Goal: Task Accomplishment & Management: Manage account settings

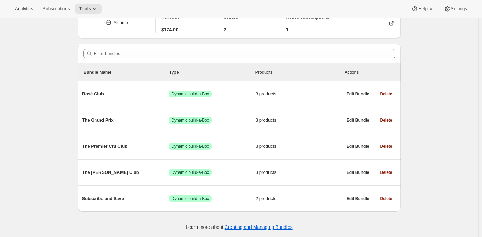
scroll to position [36, 0]
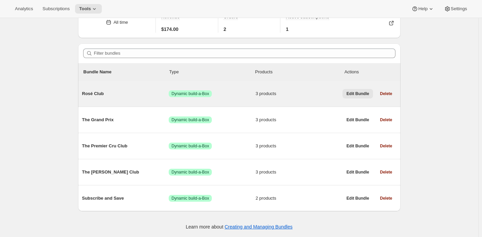
click at [363, 94] on span "Edit Bundle" at bounding box center [357, 93] width 23 height 5
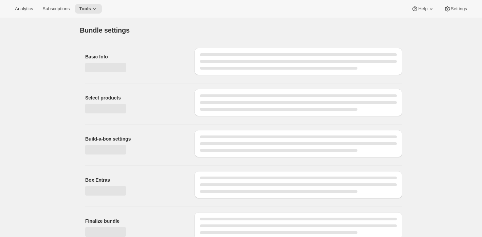
type input "Rosé Club"
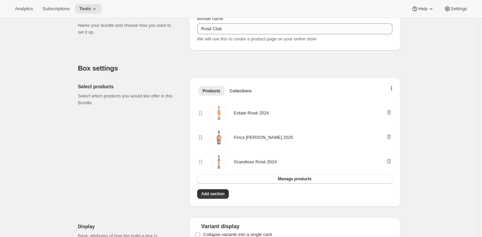
scroll to position [102, 0]
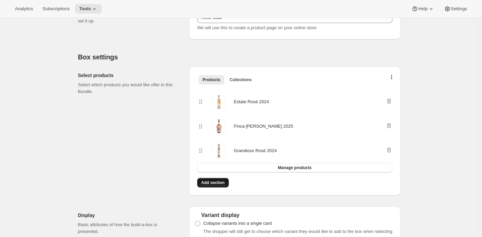
click at [224, 183] on span "Add section" at bounding box center [212, 182] width 23 height 5
click at [295, 167] on span "Manage products" at bounding box center [295, 167] width 34 height 5
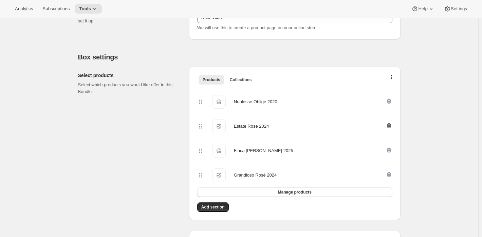
click at [389, 126] on icon "button" at bounding box center [388, 125] width 7 height 7
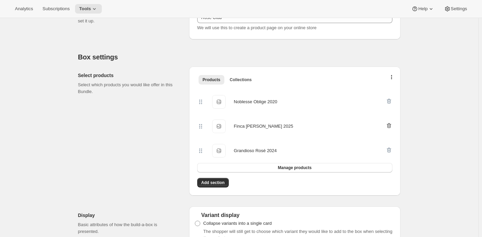
click at [389, 125] on icon "button" at bounding box center [388, 125] width 7 height 7
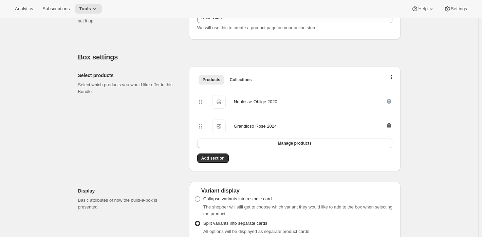
click at [390, 124] on icon "button" at bounding box center [388, 125] width 4 height 5
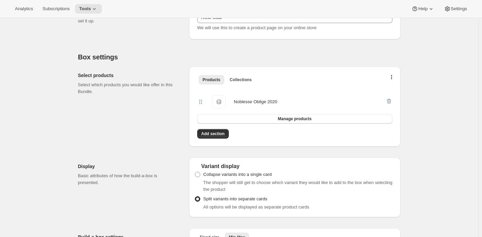
click at [272, 101] on div "Noblesse Oblige 2020" at bounding box center [255, 101] width 43 height 7
click at [291, 117] on span "Manage products" at bounding box center [295, 118] width 34 height 5
click at [222, 133] on span "Add section" at bounding box center [212, 133] width 23 height 5
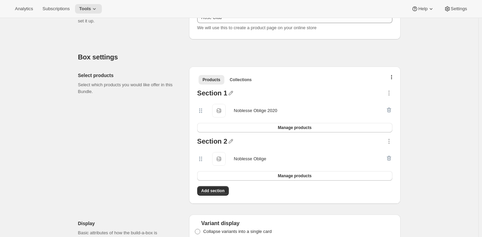
click at [390, 158] on div at bounding box center [388, 159] width 7 height 14
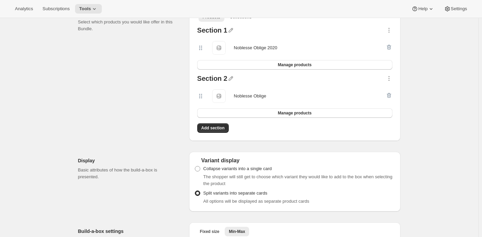
scroll to position [170, 0]
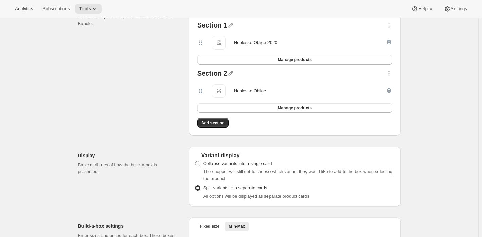
click at [391, 90] on div at bounding box center [388, 91] width 7 height 14
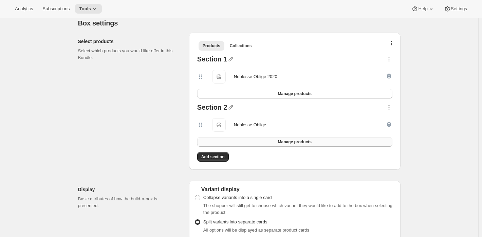
click at [290, 142] on span "Manage products" at bounding box center [295, 141] width 34 height 5
click at [214, 156] on span "Add section" at bounding box center [212, 156] width 23 height 5
click at [277, 140] on button "Manage products" at bounding box center [294, 142] width 195 height 10
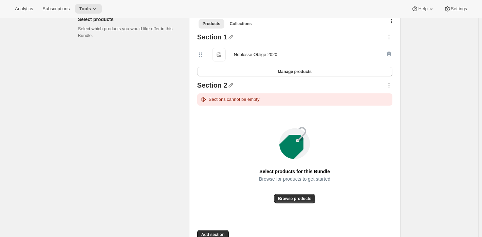
scroll to position [170, 0]
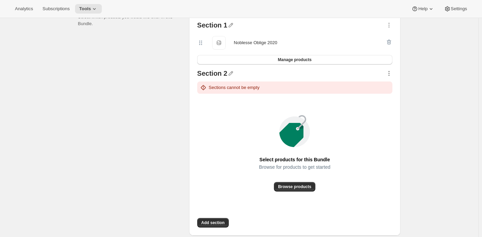
click at [392, 72] on icon "button" at bounding box center [388, 73] width 7 height 7
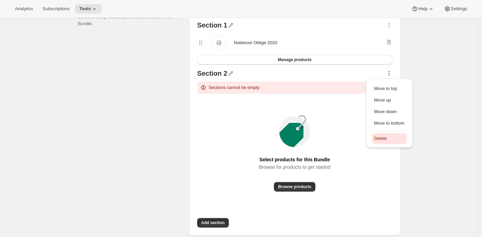
click at [396, 135] on span "Delete" at bounding box center [389, 138] width 31 height 7
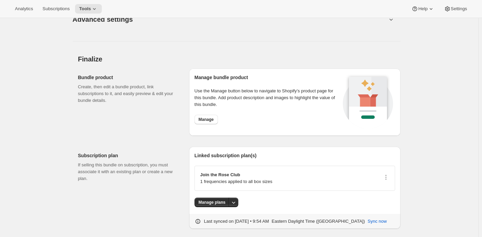
scroll to position [507, 0]
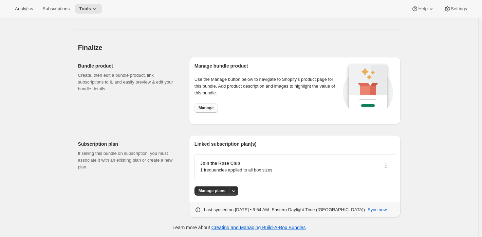
click at [212, 108] on span "Manage" at bounding box center [206, 107] width 15 height 5
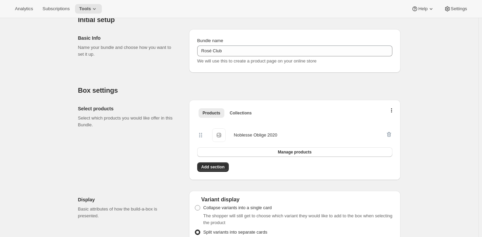
scroll to position [68, 0]
click at [263, 151] on button "Manage products" at bounding box center [294, 153] width 195 height 10
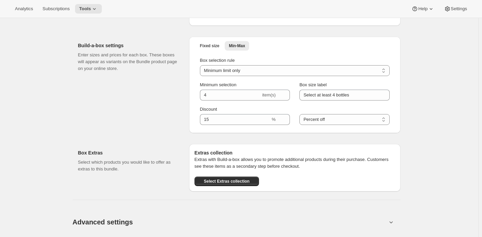
scroll to position [305, 0]
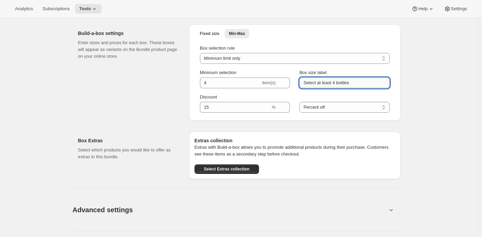
click at [367, 82] on input "Select at least 4 bottles" at bounding box center [344, 82] width 90 height 11
click at [412, 93] on div "Edit Bundle. This page is ready Edit Bundle Analytics Open Build-a-box More act…" at bounding box center [239, 66] width 478 height 706
click at [288, 57] on select "Minimum limit only Maximum limit only Minimum and Maximum limits" at bounding box center [295, 58] width 190 height 11
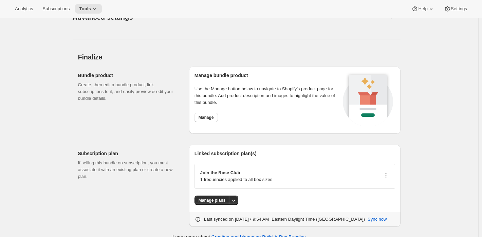
scroll to position [507, 0]
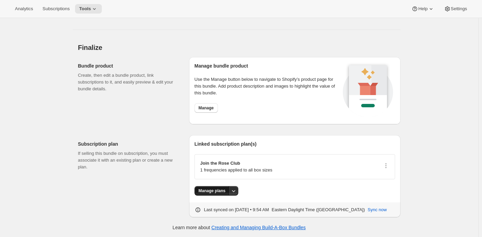
click at [212, 192] on span "Manage plans" at bounding box center [212, 190] width 27 height 5
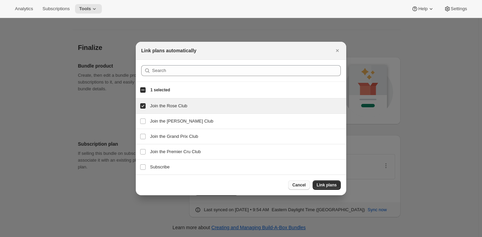
click at [294, 186] on span "Cancel" at bounding box center [298, 184] width 13 height 5
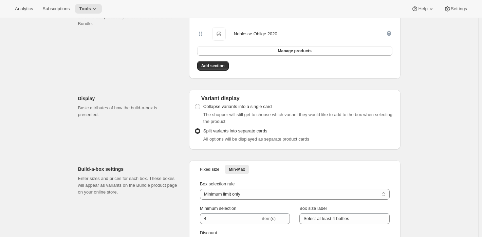
scroll to position [0, 0]
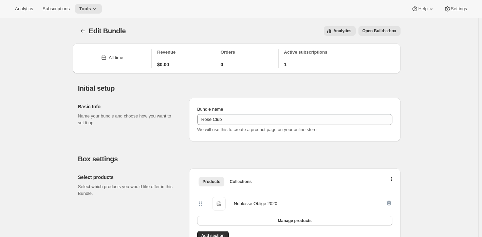
click at [203, 202] on icon at bounding box center [200, 203] width 7 height 7
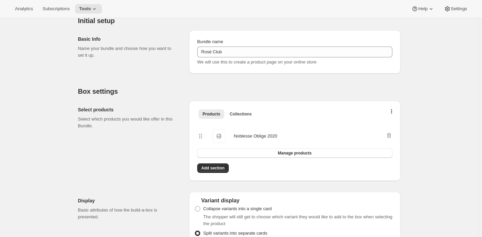
scroll to position [68, 0]
click at [245, 111] on span "Collections" at bounding box center [241, 113] width 22 height 5
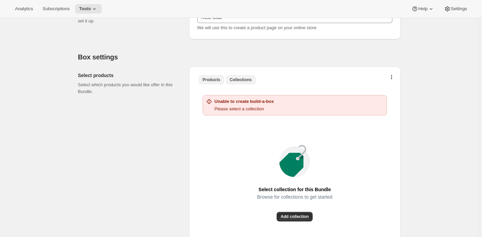
scroll to position [136, 0]
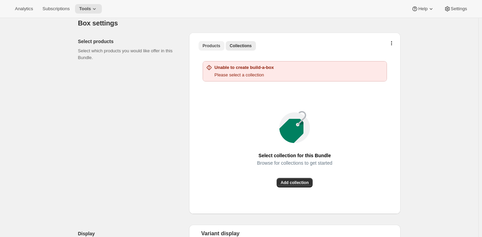
click at [213, 46] on span "Products" at bounding box center [212, 45] width 18 height 5
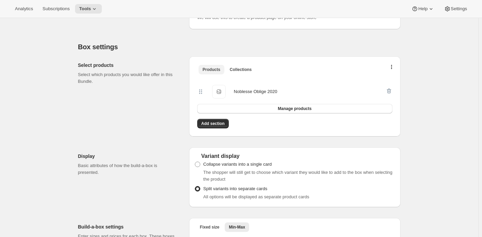
scroll to position [102, 0]
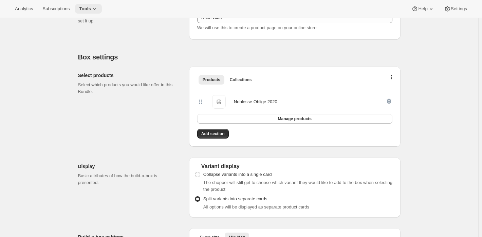
click at [91, 11] on span "Tools" at bounding box center [85, 8] width 12 height 5
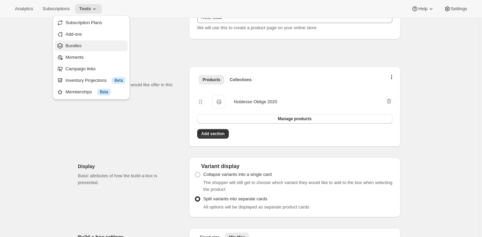
click at [83, 44] on span "Bundles" at bounding box center [95, 45] width 60 height 7
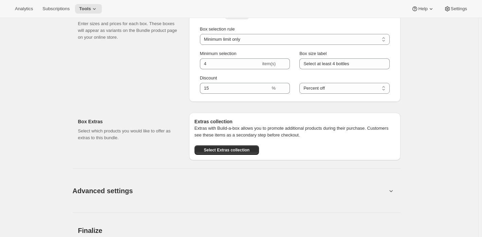
scroll to position [270, 0]
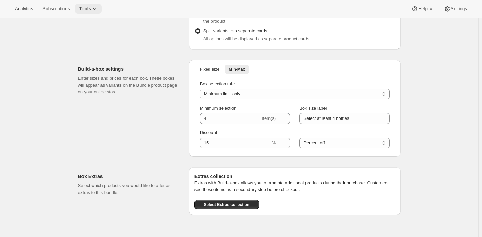
drag, startPoint x: 94, startPoint y: 6, endPoint x: 96, endPoint y: 12, distance: 5.5
click at [91, 6] on span "Tools" at bounding box center [85, 8] width 12 height 5
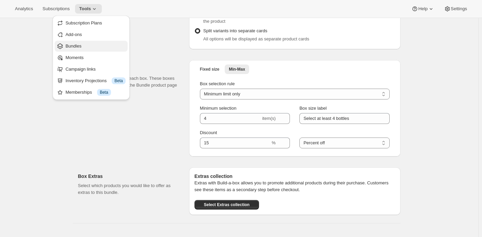
click at [94, 50] on button "Bundles" at bounding box center [91, 46] width 73 height 11
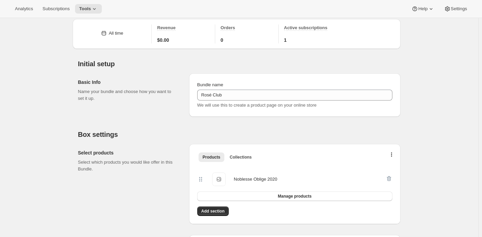
scroll to position [0, 0]
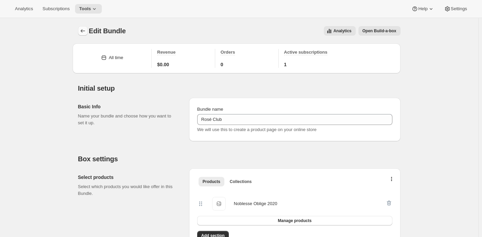
click at [85, 31] on icon "Bundles" at bounding box center [82, 30] width 4 height 3
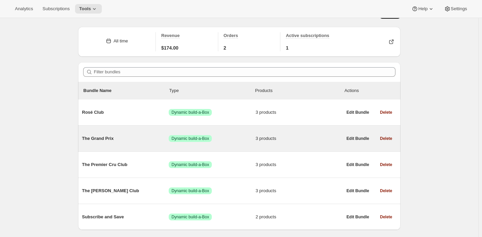
scroll to position [34, 0]
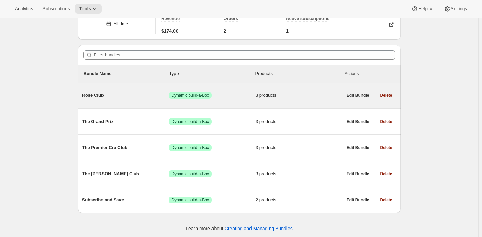
click at [247, 92] on span "Success Dynamic build-a-Box" at bounding box center [212, 95] width 87 height 7
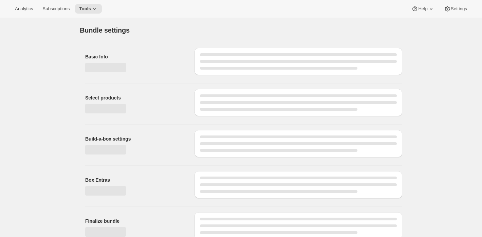
type input "Rosé Club"
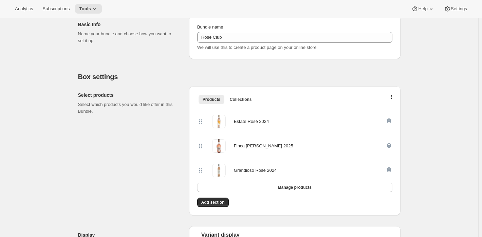
scroll to position [102, 0]
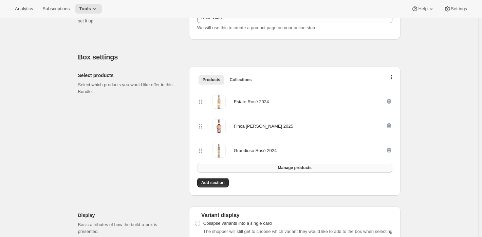
click at [310, 168] on span "Manage products" at bounding box center [295, 167] width 34 height 5
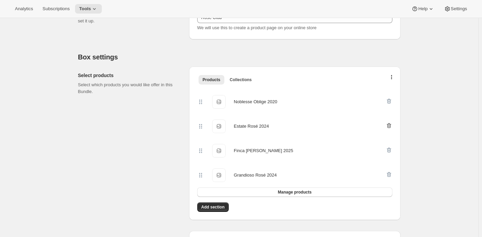
click at [391, 126] on icon "button" at bounding box center [388, 125] width 7 height 7
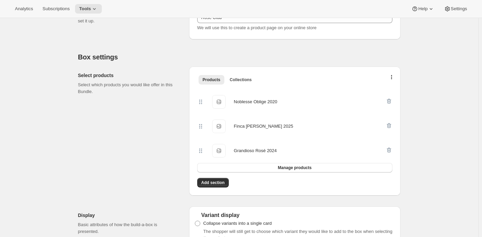
click at [391, 126] on icon "button" at bounding box center [388, 125] width 7 height 7
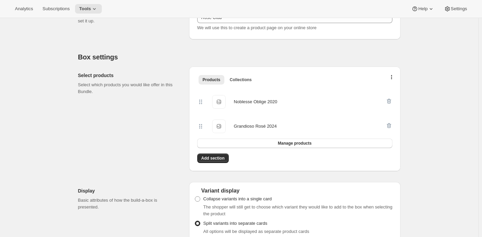
click at [391, 126] on icon "button" at bounding box center [388, 125] width 7 height 7
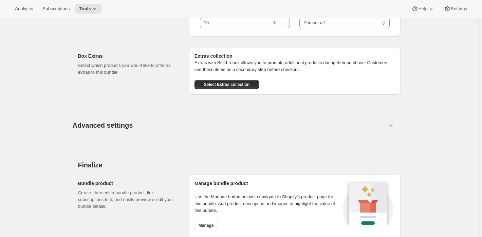
scroll to position [441, 0]
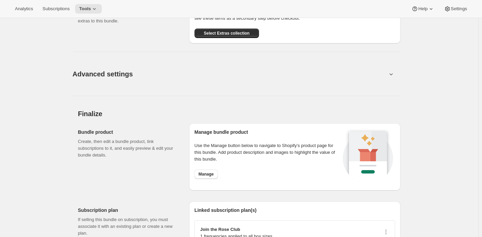
click at [391, 73] on icon at bounding box center [391, 74] width 7 height 7
drag, startPoint x: 392, startPoint y: 73, endPoint x: 389, endPoint y: 76, distance: 4.1
click at [391, 74] on icon at bounding box center [391, 74] width 7 height 7
click at [392, 74] on icon at bounding box center [391, 74] width 7 height 7
click at [128, 77] on span "Advanced settings" at bounding box center [103, 74] width 60 height 11
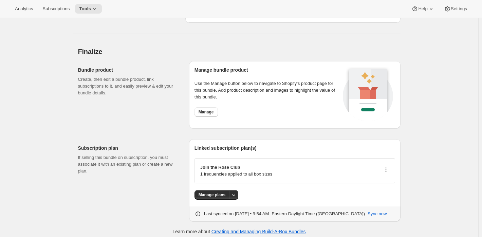
scroll to position [625, 0]
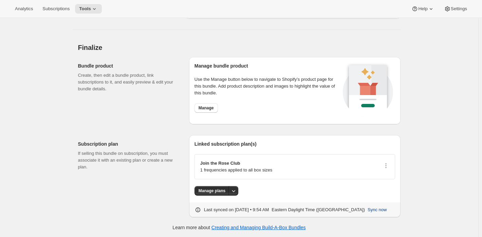
click at [382, 208] on span "Sync now" at bounding box center [376, 209] width 19 height 7
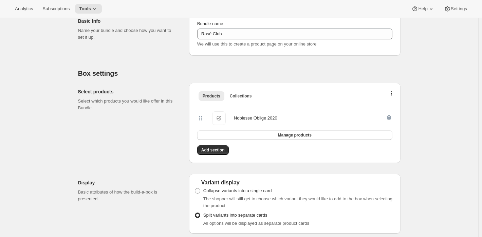
scroll to position [102, 0]
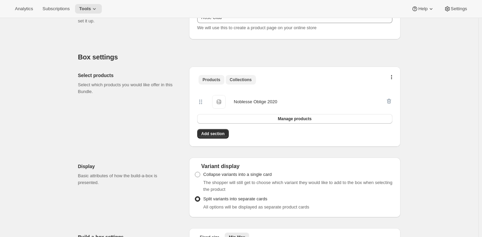
click at [243, 78] on span "Collections" at bounding box center [241, 79] width 22 height 5
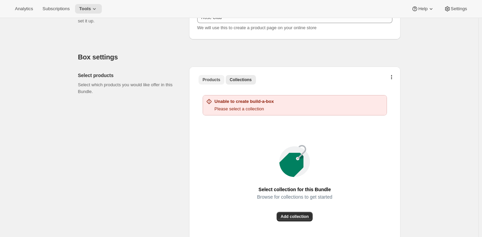
click at [213, 80] on span "Products" at bounding box center [212, 79] width 18 height 5
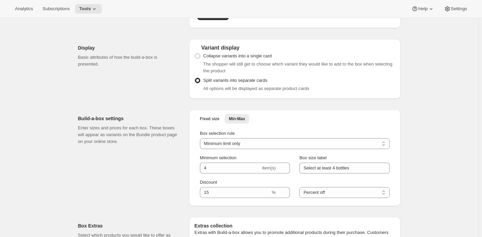
scroll to position [170, 0]
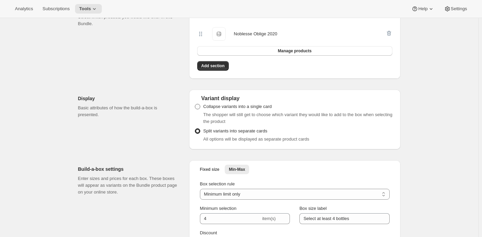
click at [199, 107] on span at bounding box center [197, 106] width 5 height 5
click at [195, 104] on input "Collapse variants into a single card" at bounding box center [195, 104] width 0 height 0
radio input "true"
click at [198, 130] on span at bounding box center [197, 130] width 5 height 5
click at [195, 129] on input "Split variants into separate cards" at bounding box center [195, 128] width 0 height 0
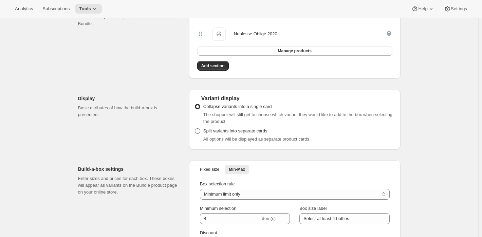
radio input "true"
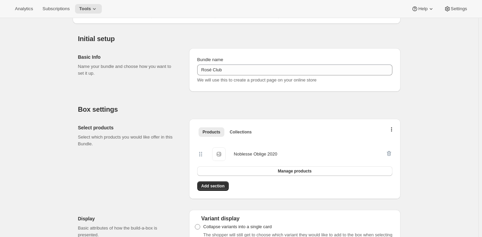
scroll to position [0, 0]
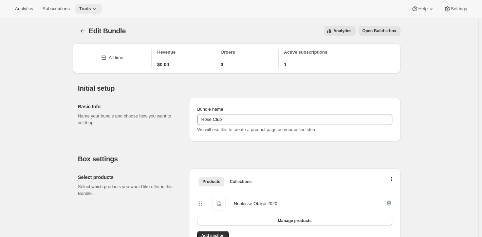
click at [91, 8] on span "Tools" at bounding box center [85, 8] width 12 height 5
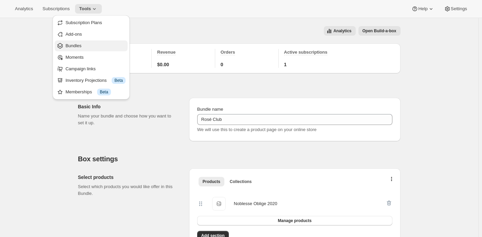
click at [86, 46] on span "Bundles" at bounding box center [95, 45] width 60 height 7
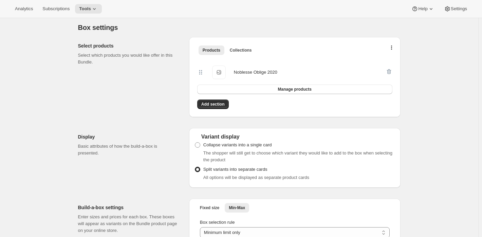
scroll to position [136, 0]
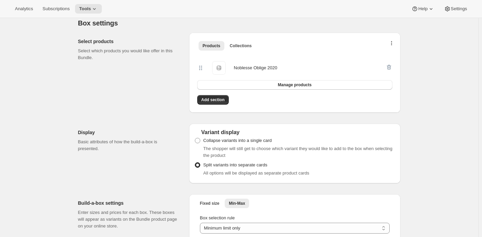
click at [392, 45] on button "button" at bounding box center [391, 44] width 7 height 7
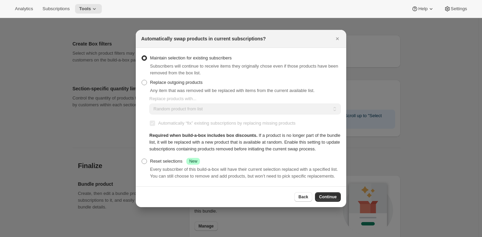
scroll to position [0, 0]
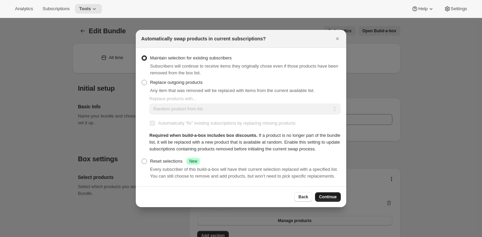
click at [335, 200] on span "Continue" at bounding box center [328, 196] width 18 height 5
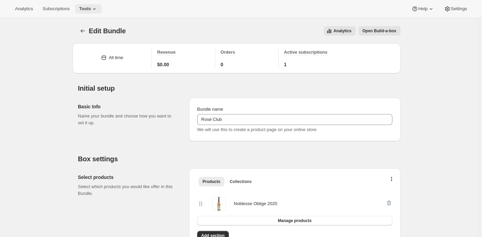
click at [97, 10] on icon at bounding box center [94, 8] width 7 height 7
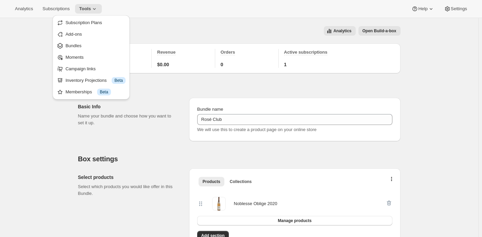
click at [172, 104] on h2 "Basic Info" at bounding box center [128, 106] width 100 height 7
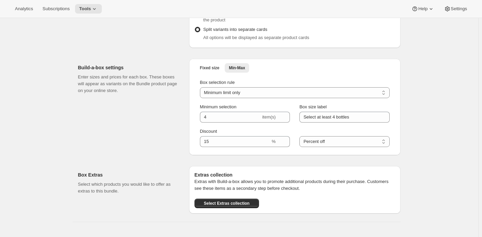
scroll to position [271, 0]
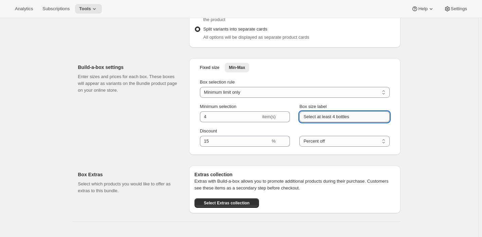
click at [358, 115] on input "Select at least 4 bottles" at bounding box center [344, 116] width 90 height 11
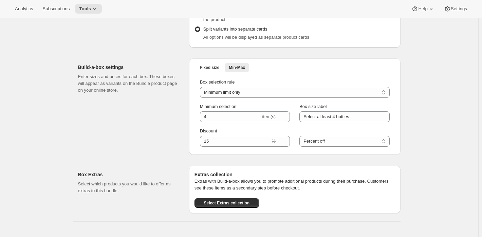
click at [425, 118] on div "Edit Bundle. This page is ready Edit Bundle Analytics Open Build-a-box More act…" at bounding box center [239, 159] width 478 height 825
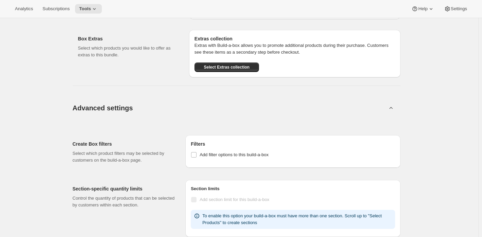
scroll to position [625, 0]
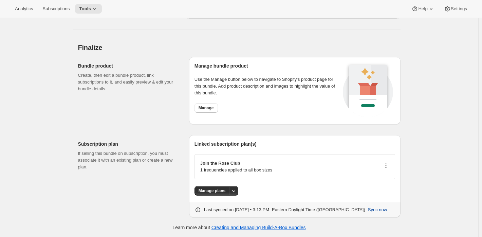
click at [386, 167] on icon "button" at bounding box center [385, 167] width 1 height 1
click at [392, 192] on span "Edit plan details" at bounding box center [386, 189] width 50 height 7
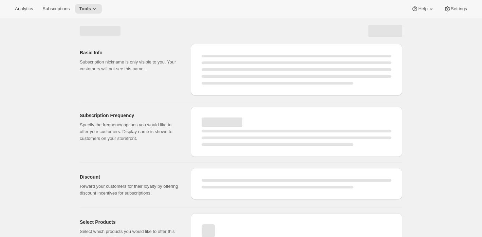
select select "WEEK"
select select "MONTH"
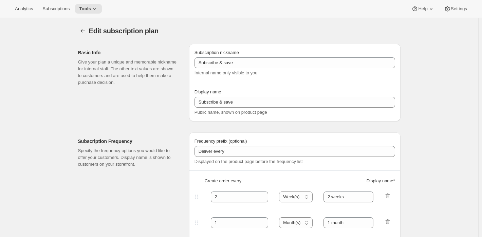
type input "Rose Club [don't change display name]"
type input "Join the Rose Club"
type input "Rose Club"
type input "3"
select select "MONTH"
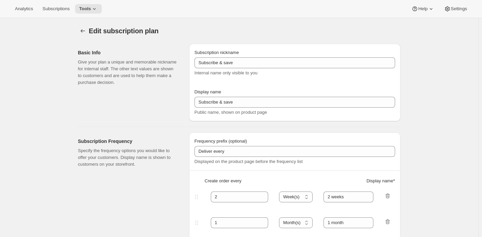
type input "selection"
checkbox input "true"
select select "YEARDAY"
select select "12"
select select "9"
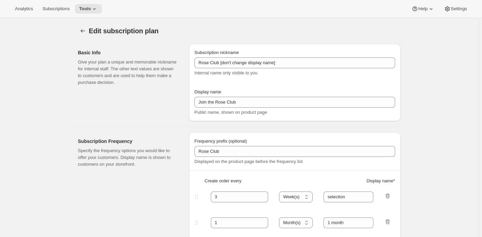
select select "3"
select select "10"
select select "6"
select select "9"
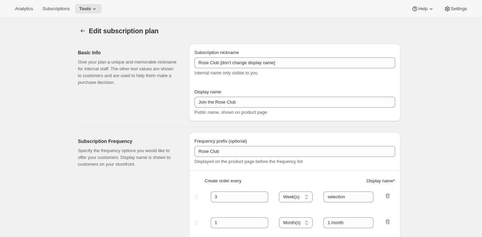
select select "15"
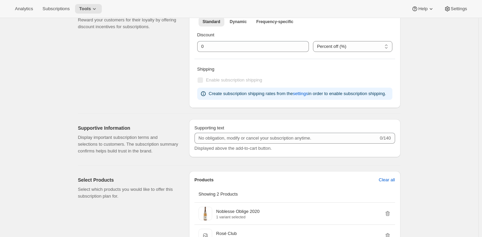
scroll to position [204, 0]
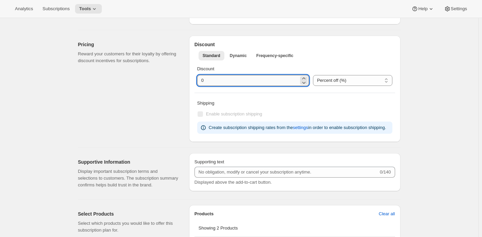
click at [221, 77] on input "integer" at bounding box center [247, 80] width 101 height 11
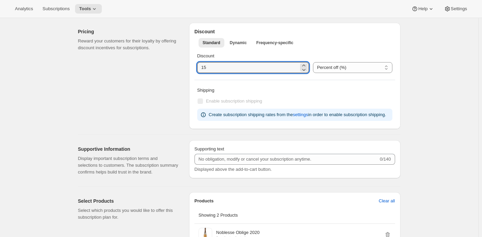
scroll to position [216, 0]
type input "0"
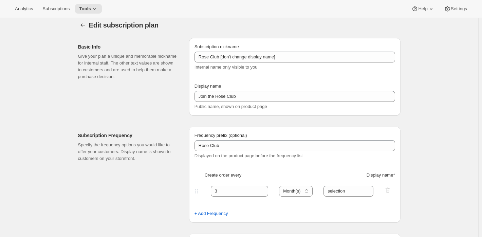
scroll to position [0, 0]
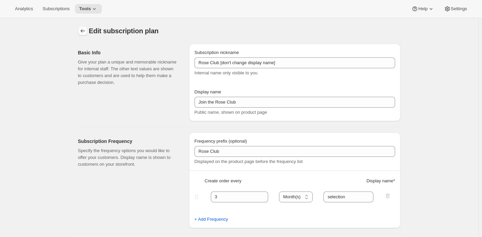
click at [84, 30] on icon "Subscription plans" at bounding box center [82, 30] width 7 height 7
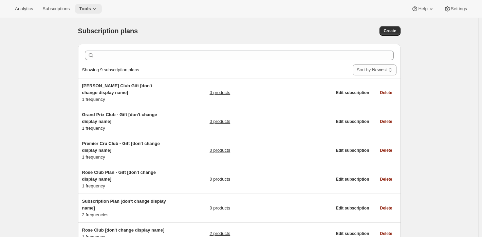
click at [97, 10] on icon at bounding box center [94, 8] width 7 height 7
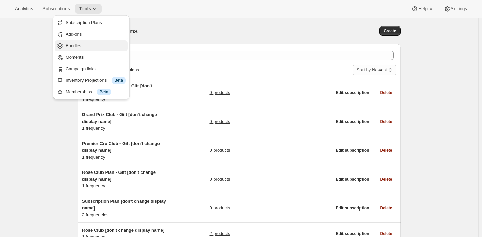
click at [93, 47] on span "Bundles" at bounding box center [95, 45] width 60 height 7
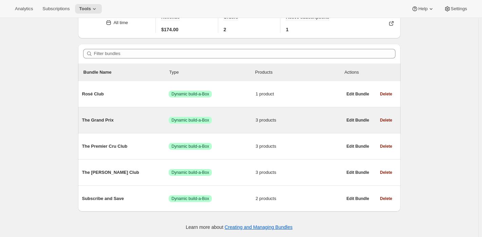
scroll to position [36, 0]
click at [301, 118] on span "3 products" at bounding box center [299, 119] width 87 height 7
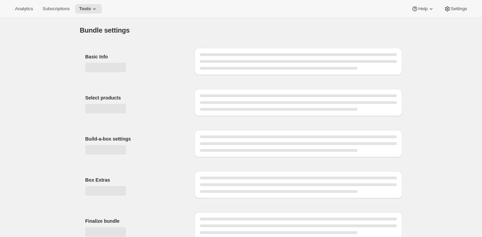
type input "The Grand Prix"
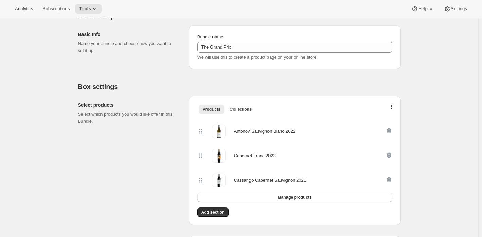
scroll to position [136, 0]
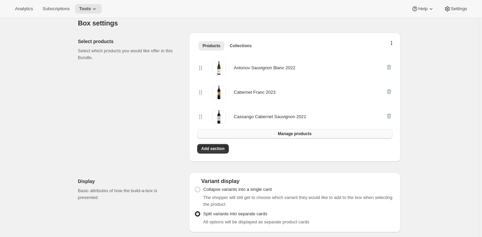
click at [311, 135] on span "Manage products" at bounding box center [295, 133] width 34 height 5
click at [244, 134] on button "Manage products" at bounding box center [294, 134] width 195 height 10
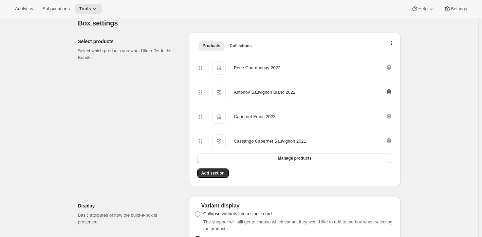
click at [390, 93] on icon "button" at bounding box center [388, 91] width 7 height 7
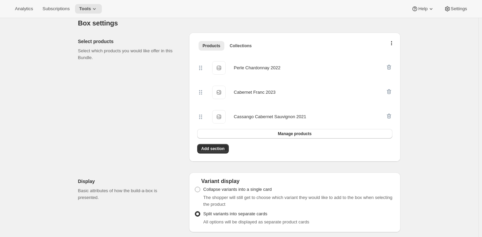
click at [390, 93] on icon "button" at bounding box center [388, 91] width 7 height 7
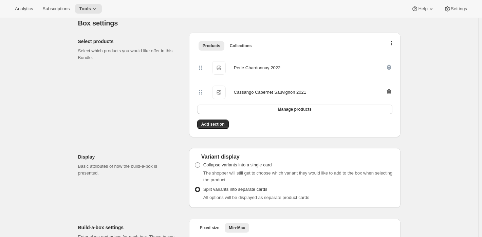
click at [390, 93] on icon "button" at bounding box center [388, 91] width 7 height 7
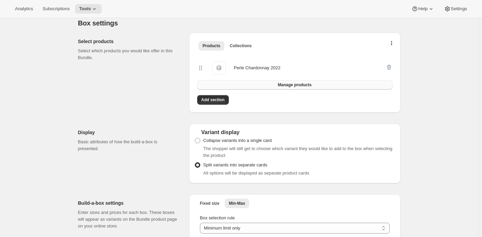
click at [265, 84] on button "Manage products" at bounding box center [294, 85] width 195 height 10
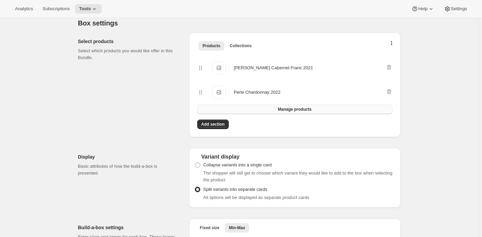
click at [324, 107] on button "Manage products" at bounding box center [294, 110] width 195 height 10
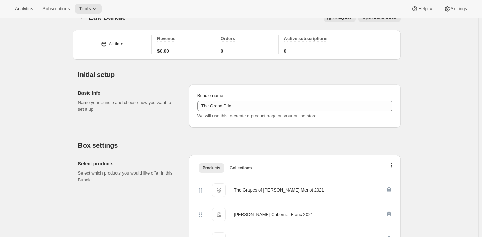
scroll to position [0, 0]
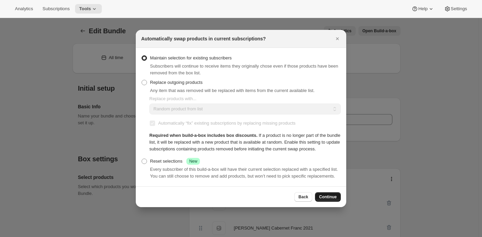
click at [322, 200] on span "Continue" at bounding box center [328, 196] width 18 height 5
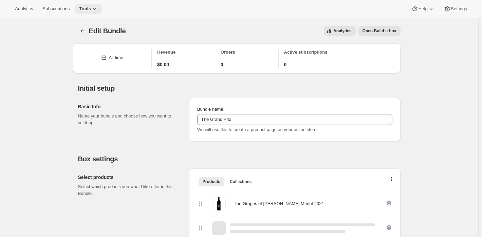
click at [91, 10] on span "Tools" at bounding box center [85, 8] width 12 height 5
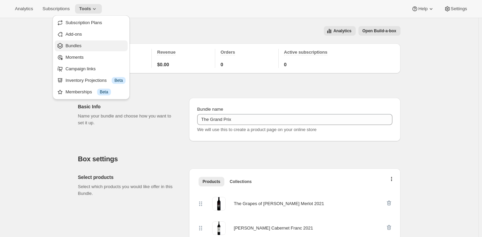
click at [85, 45] on span "Bundles" at bounding box center [95, 45] width 60 height 7
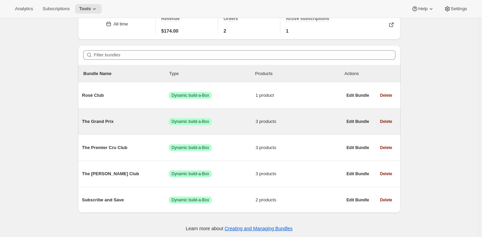
scroll to position [36, 0]
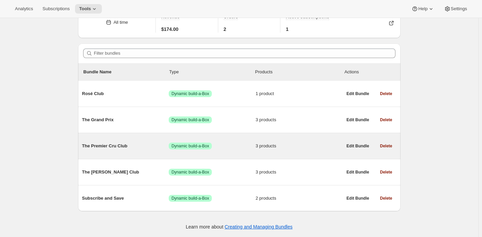
click at [242, 147] on span "Success Dynamic build-a-Box" at bounding box center [212, 146] width 87 height 7
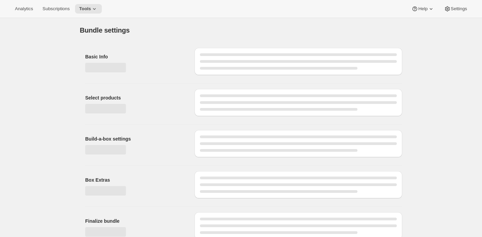
type input "The Premier Cru Club"
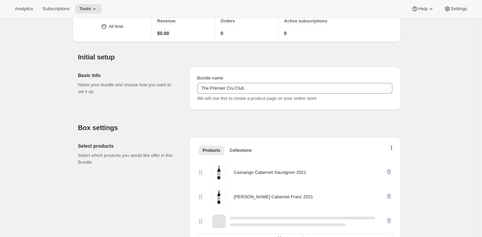
scroll to position [136, 0]
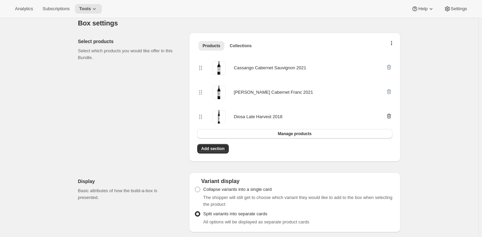
click at [389, 116] on icon "button" at bounding box center [388, 116] width 1 height 2
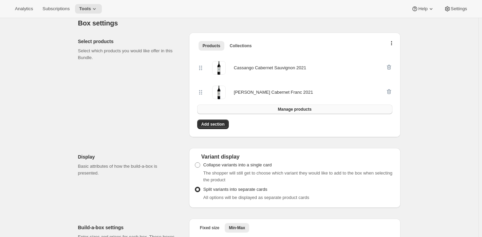
click at [289, 107] on span "Manage products" at bounding box center [295, 109] width 34 height 5
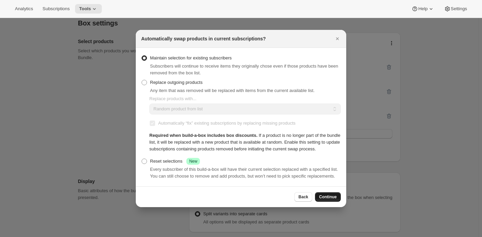
click at [336, 200] on span "Continue" at bounding box center [328, 196] width 18 height 5
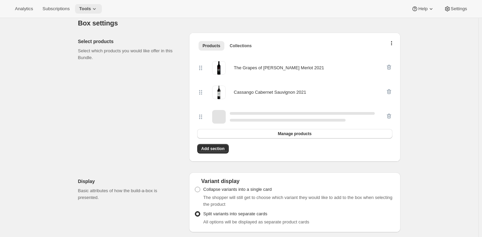
click at [96, 8] on icon at bounding box center [94, 9] width 3 height 2
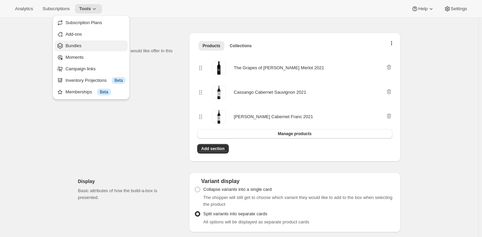
click at [95, 47] on span "Bundles" at bounding box center [95, 45] width 60 height 7
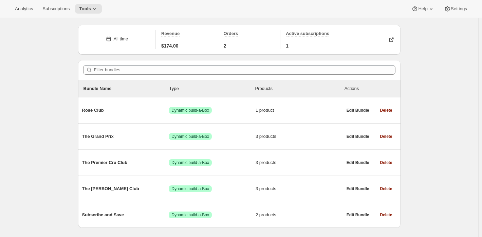
scroll to position [36, 0]
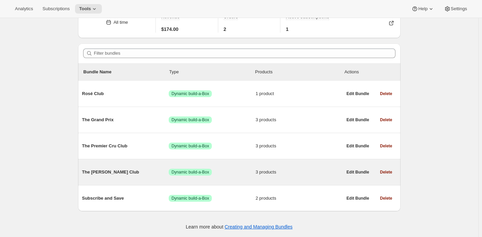
click at [238, 171] on span "Success Dynamic build-a-Box" at bounding box center [212, 172] width 87 height 7
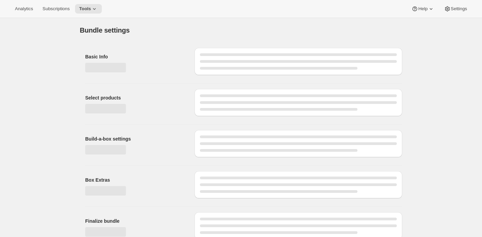
type input "The [PERSON_NAME] Club"
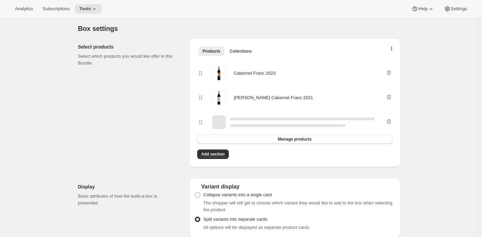
scroll to position [136, 0]
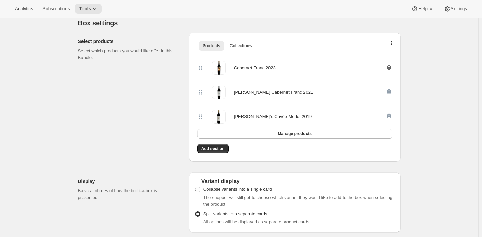
click at [391, 66] on icon "button" at bounding box center [388, 67] width 4 height 5
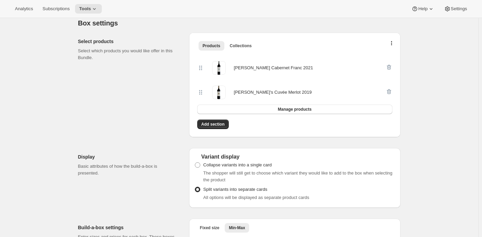
click at [391, 66] on icon "button" at bounding box center [388, 67] width 4 height 5
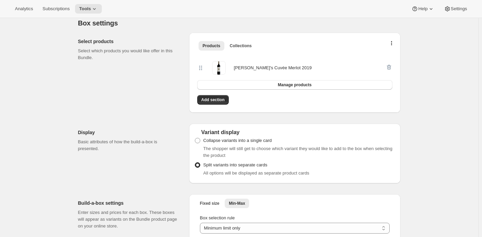
click at [391, 66] on div at bounding box center [388, 68] width 7 height 14
click at [293, 85] on span "Manage products" at bounding box center [295, 84] width 34 height 5
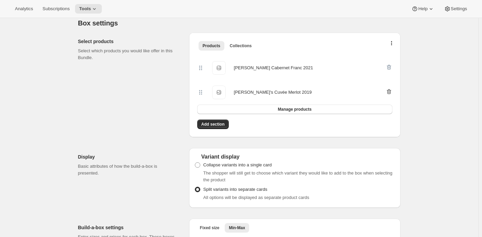
click at [390, 91] on icon "button" at bounding box center [388, 91] width 7 height 7
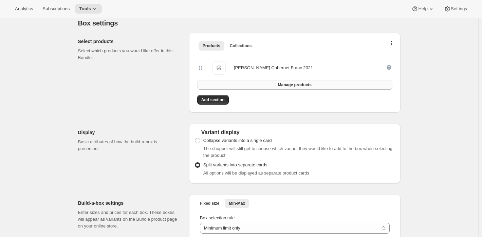
click at [287, 85] on span "Manage products" at bounding box center [295, 84] width 34 height 5
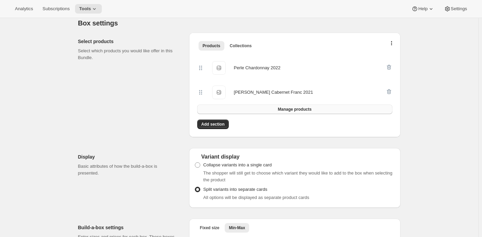
click at [297, 109] on span "Manage products" at bounding box center [295, 109] width 34 height 5
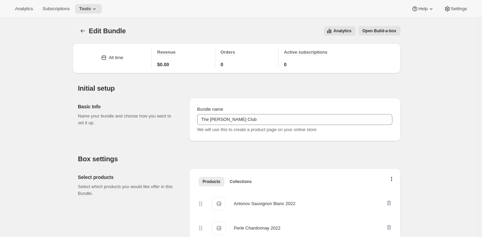
scroll to position [455, 0]
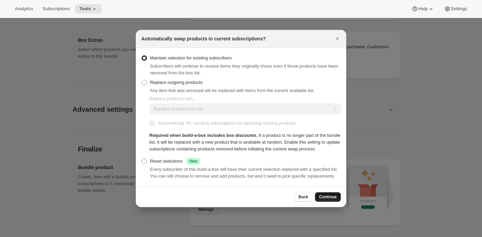
click at [328, 200] on span "Continue" at bounding box center [328, 196] width 18 height 5
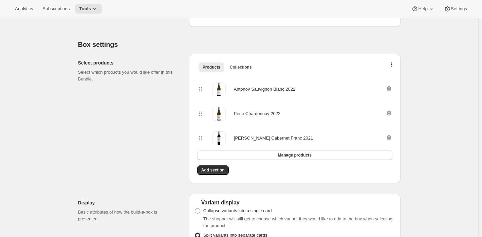
scroll to position [81, 0]
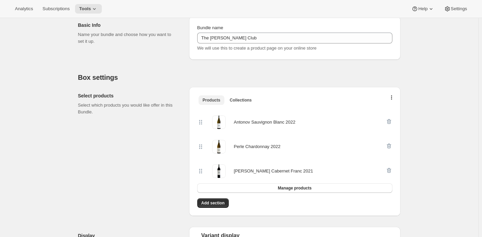
click at [218, 99] on span "Products" at bounding box center [212, 99] width 18 height 5
drag, startPoint x: 201, startPoint y: 124, endPoint x: 201, endPoint y: 128, distance: 3.7
click at [201, 128] on div "Antonov Sauvignon Blanc 2022 Perle Chardonnay 2022 Caya Cabernet Franc 2021" at bounding box center [294, 146] width 195 height 73
click at [254, 173] on div "[PERSON_NAME] Cabernet Franc 2021" at bounding box center [273, 171] width 79 height 7
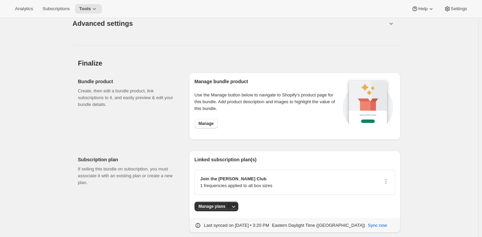
scroll to position [556, 0]
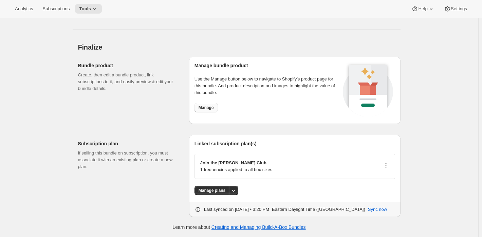
click at [208, 108] on span "Manage" at bounding box center [206, 107] width 15 height 5
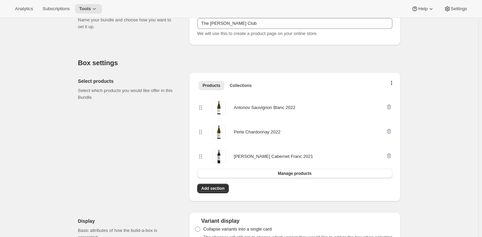
scroll to position [102, 0]
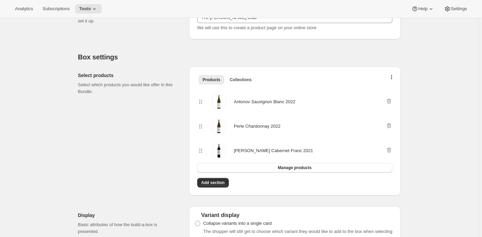
click at [257, 100] on div "Antonov Sauvignon Blanc 2022" at bounding box center [264, 101] width 61 height 7
click at [269, 168] on button "Manage products" at bounding box center [294, 168] width 195 height 10
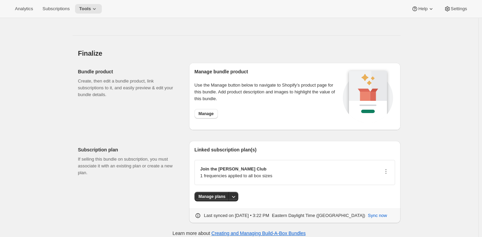
scroll to position [556, 0]
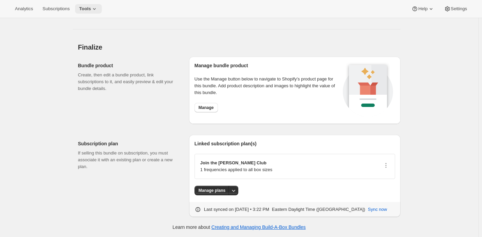
click at [90, 8] on span "Tools" at bounding box center [85, 8] width 12 height 5
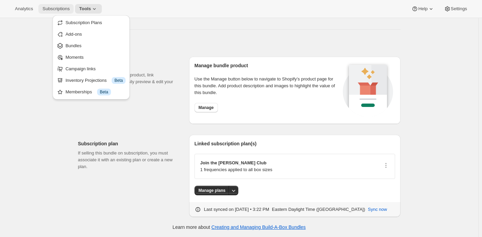
click at [54, 10] on span "Subscriptions" at bounding box center [55, 8] width 27 height 5
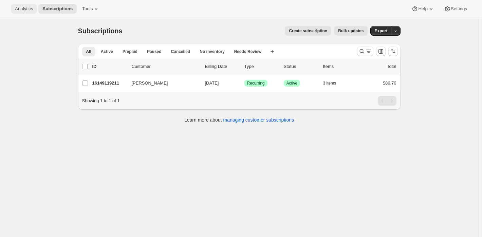
click at [29, 9] on span "Analytics" at bounding box center [24, 8] width 18 height 5
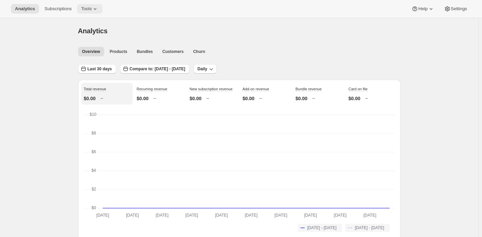
click at [88, 7] on span "Tools" at bounding box center [86, 8] width 11 height 5
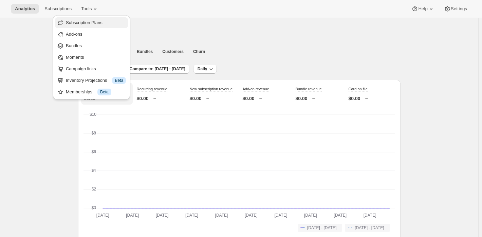
click at [94, 23] on span "Subscription Plans" at bounding box center [84, 22] width 37 height 5
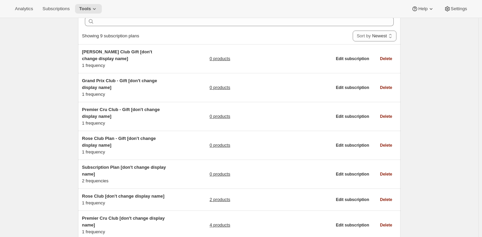
scroll to position [139, 0]
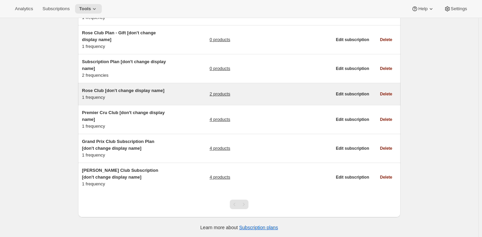
click at [239, 93] on div "2 products" at bounding box center [270, 94] width 122 height 14
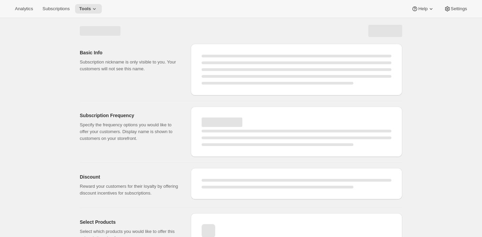
select select "WEEK"
select select "MONTH"
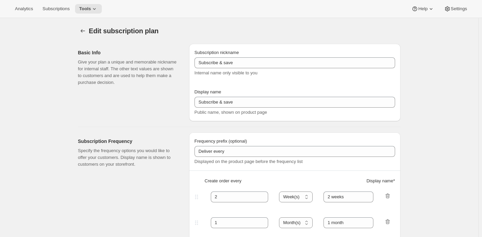
type input "Rose Club [don't change display name]"
type input "Join the Rose Club"
type input "Rose Club"
type input "3"
select select "MONTH"
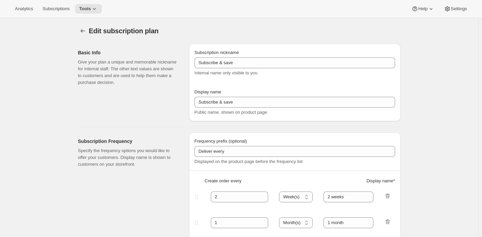
type input "selection"
checkbox input "true"
select select "YEARDAY"
select select "12"
select select "9"
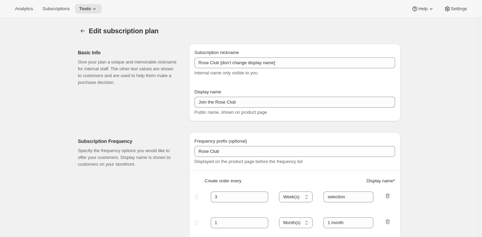
select select "3"
select select "10"
select select "6"
select select "9"
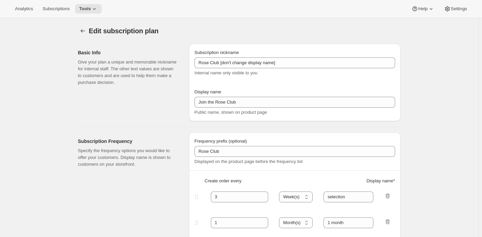
select select "15"
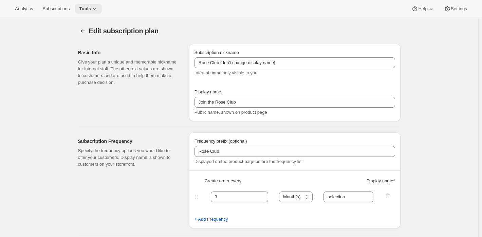
click at [87, 5] on button "Tools" at bounding box center [88, 9] width 27 height 10
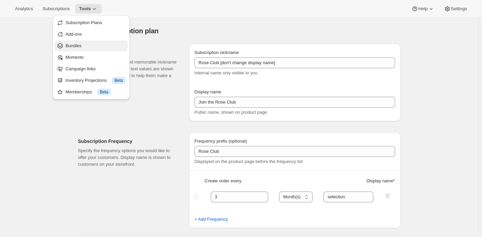
click at [91, 45] on span "Bundles" at bounding box center [95, 45] width 60 height 7
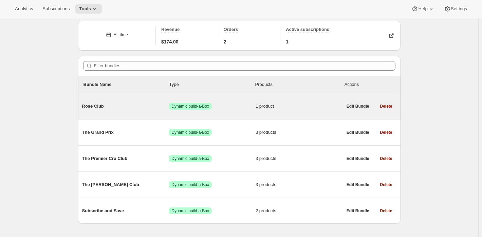
scroll to position [34, 0]
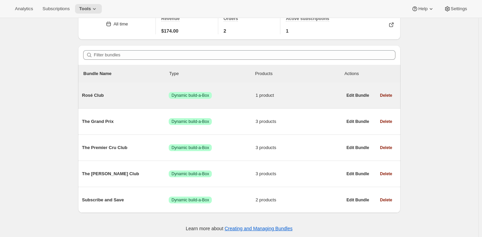
click at [246, 97] on span "Success Dynamic build-a-Box" at bounding box center [212, 95] width 87 height 7
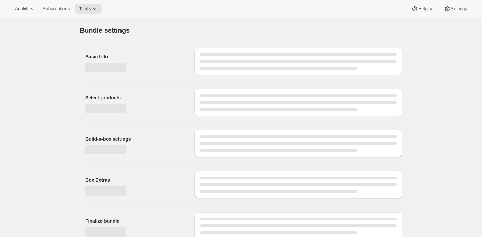
type input "Rosé Club"
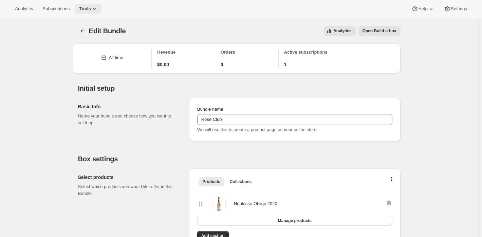
click at [91, 8] on span "Tools" at bounding box center [85, 8] width 12 height 5
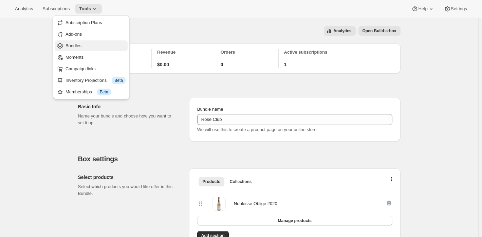
click at [80, 46] on span "Bundles" at bounding box center [73, 45] width 16 height 5
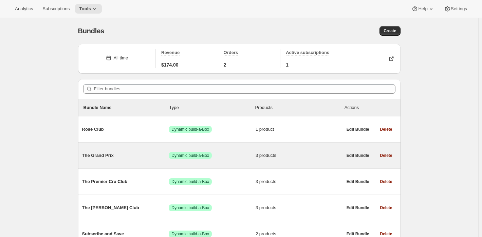
click at [305, 150] on div "The Grand Prix Success Dynamic build-a-Box 3 products" at bounding box center [212, 156] width 260 height 18
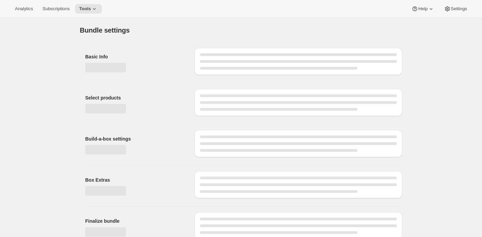
type input "The Grand Prix"
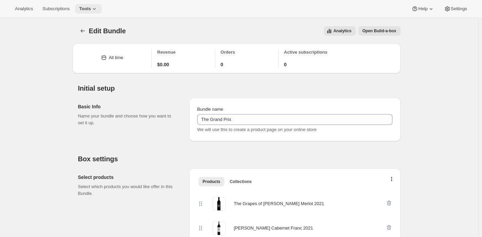
click at [84, 8] on span "Tools" at bounding box center [85, 8] width 12 height 5
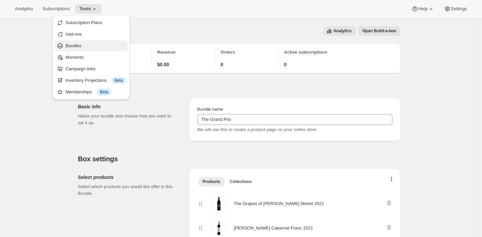
click at [92, 46] on span "Bundles" at bounding box center [95, 45] width 60 height 7
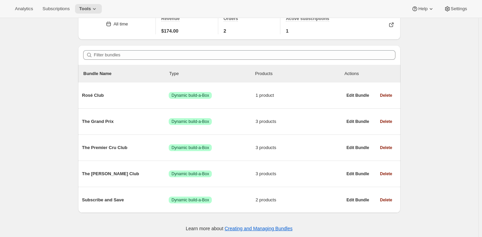
scroll to position [36, 0]
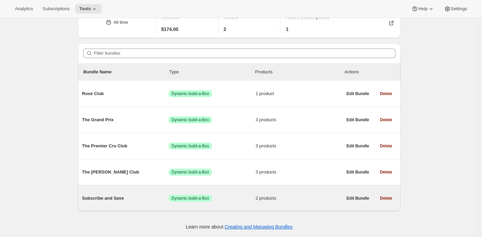
click at [258, 202] on div "Subscribe and Save Success Dynamic build-a-Box 2 products" at bounding box center [212, 198] width 260 height 7
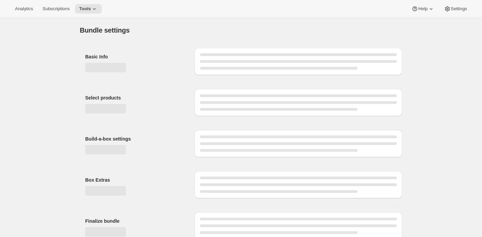
type input "Subscribe and Save"
select select "minMax"
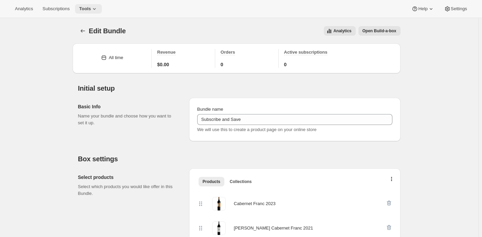
click at [97, 10] on icon at bounding box center [94, 8] width 7 height 7
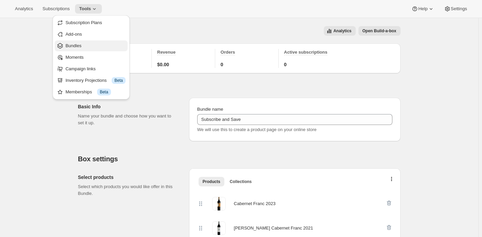
click at [97, 48] on span "Bundles" at bounding box center [95, 45] width 60 height 7
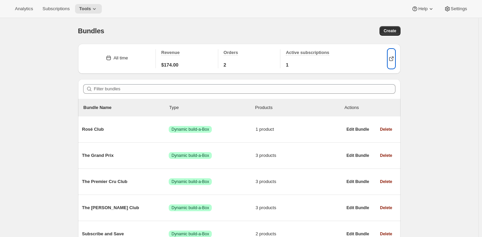
click at [392, 59] on icon "button" at bounding box center [391, 58] width 7 height 7
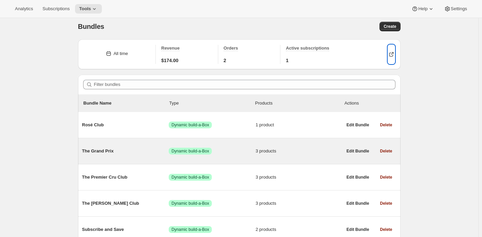
scroll to position [34, 0]
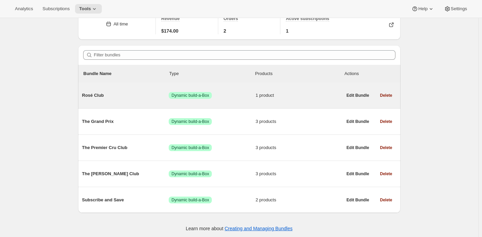
click at [326, 94] on span "1 product" at bounding box center [299, 95] width 87 height 7
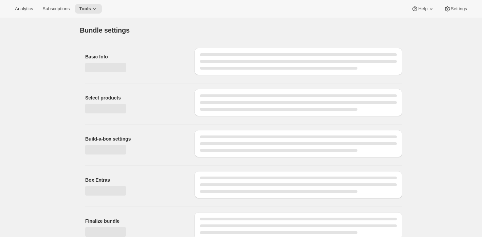
type input "Rosé Club"
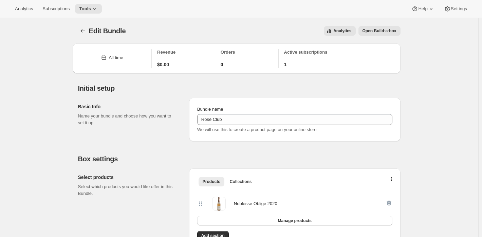
click at [375, 33] on span "Open Build-a-box" at bounding box center [379, 30] width 34 height 5
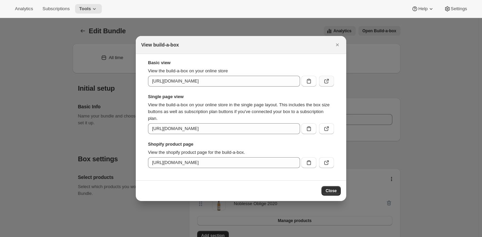
click at [326, 81] on icon ":r15e:" at bounding box center [326, 81] width 7 height 7
click at [328, 128] on icon ":r15e:" at bounding box center [326, 128] width 7 height 7
click at [323, 191] on button "Close" at bounding box center [330, 191] width 19 height 10
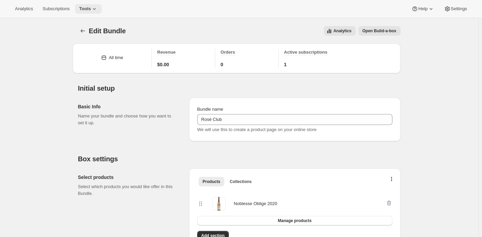
click at [87, 8] on span "Tools" at bounding box center [85, 8] width 12 height 5
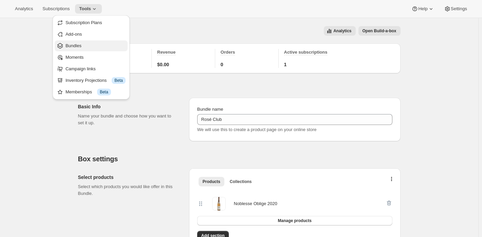
click at [80, 44] on span "Bundles" at bounding box center [73, 45] width 16 height 5
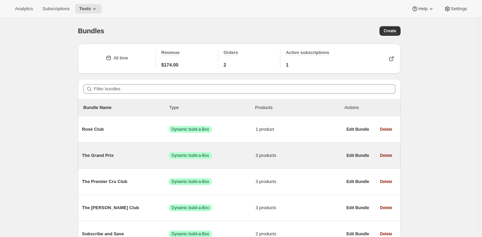
click at [201, 154] on span "Dynamic build-a-Box" at bounding box center [190, 155] width 38 height 5
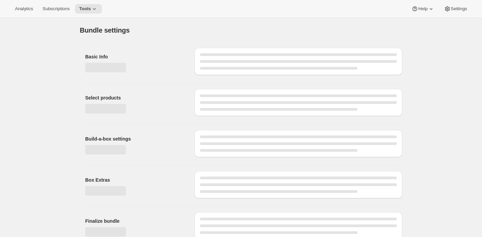
type input "The Grand Prix"
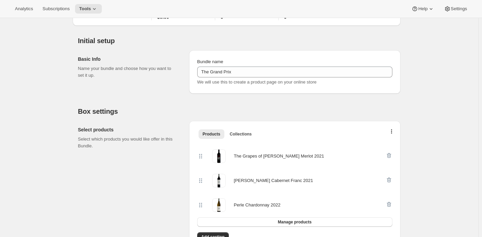
scroll to position [81, 0]
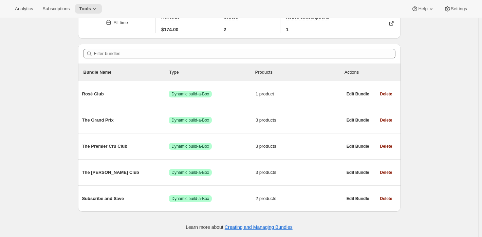
scroll to position [36, 0]
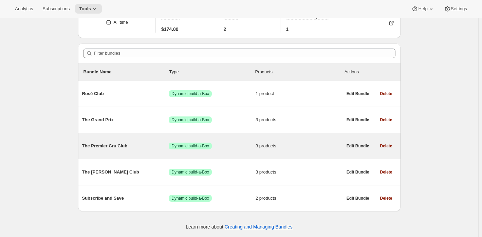
click at [283, 137] on div "The Premier Cru Club Success Dynamic build-a-Box 3 products" at bounding box center [212, 146] width 260 height 18
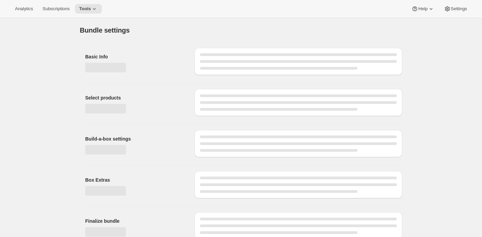
type input "The Premier Cru Club"
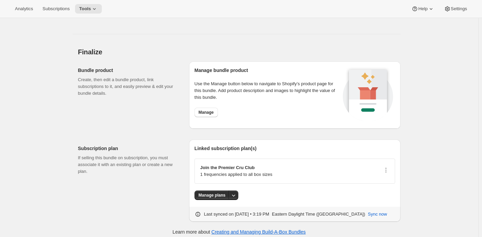
scroll to position [556, 0]
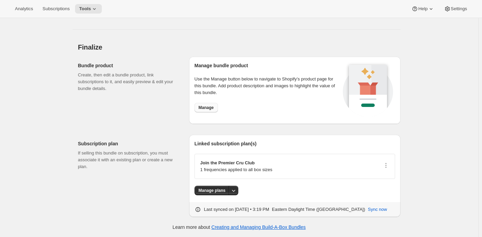
click at [208, 106] on span "Manage" at bounding box center [206, 107] width 15 height 5
click at [91, 11] on span "Tools" at bounding box center [85, 8] width 12 height 5
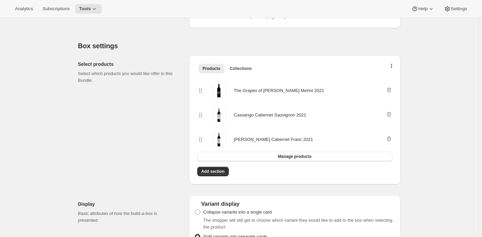
scroll to position [115, 0]
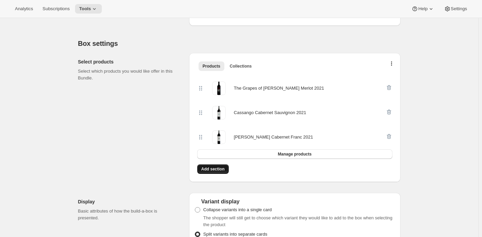
click at [202, 170] on button "Add section" at bounding box center [213, 169] width 32 height 10
click at [456, 9] on span "Settings" at bounding box center [459, 8] width 16 height 5
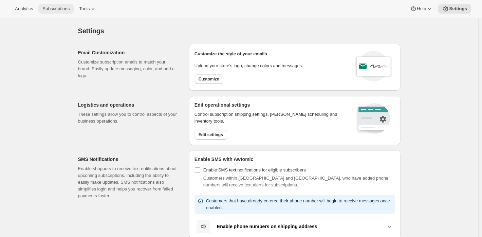
click at [70, 7] on span "Subscriptions" at bounding box center [55, 8] width 27 height 5
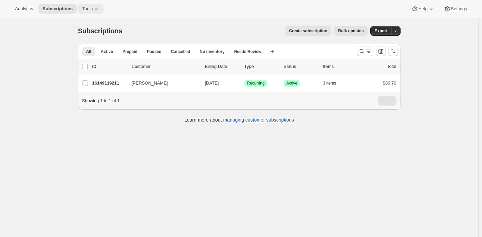
click at [80, 5] on button "Tools" at bounding box center [90, 9] width 25 height 10
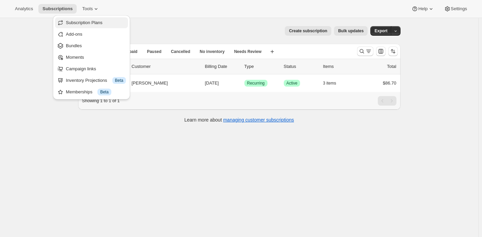
click at [91, 21] on span "Subscription Plans" at bounding box center [84, 22] width 37 height 5
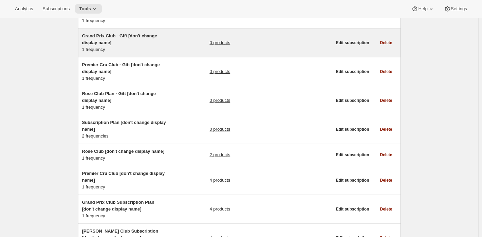
scroll to position [139, 0]
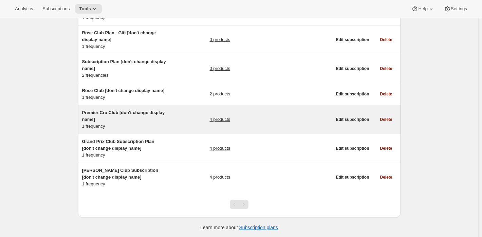
click at [238, 118] on div "4 products" at bounding box center [270, 119] width 122 height 20
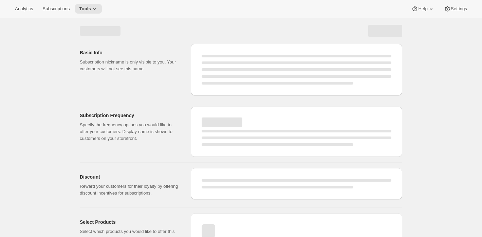
select select "WEEK"
select select "MONTH"
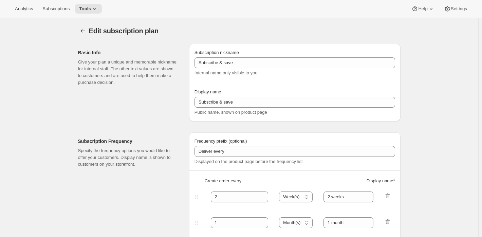
type input "Premier Cru Club [don't change display name]"
type input "Join the Premier Cru Club"
type input "Premier Cru Club"
type input "3"
select select "MONTH"
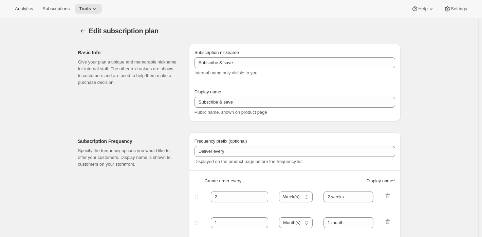
type input "selections"
checkbox input "true"
select select "YEARDAY"
select select "12"
select select "9"
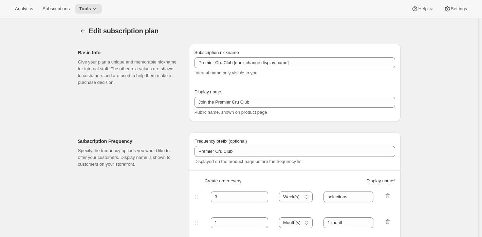
select select "3"
select select "10"
select select "6"
select select "9"
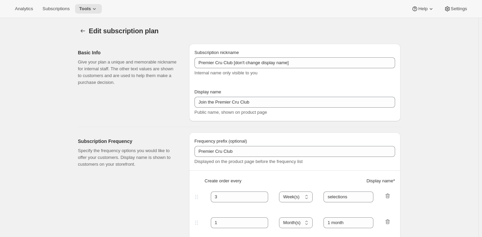
select select "15"
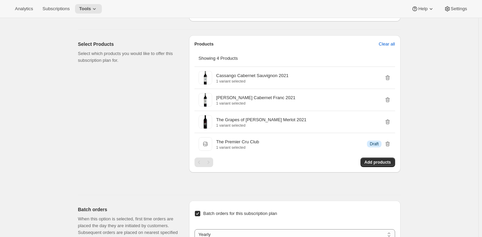
scroll to position [407, 0]
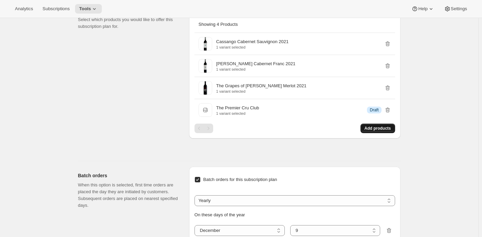
click at [374, 131] on span "Add products" at bounding box center [377, 128] width 26 height 5
click at [373, 131] on span "Add products" at bounding box center [377, 128] width 26 height 5
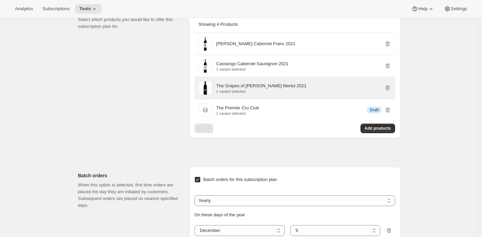
click at [297, 93] on div "The Grapes of [PERSON_NAME] Merlot 2021 1 variant selected" at bounding box center [303, 87] width 175 height 11
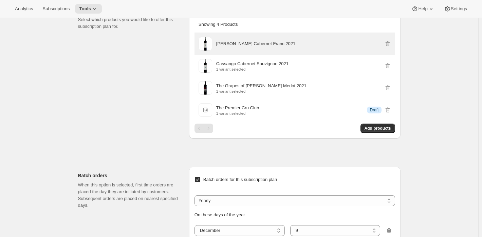
click at [272, 47] on p "[PERSON_NAME] Cabernet Franc 2021" at bounding box center [255, 43] width 79 height 7
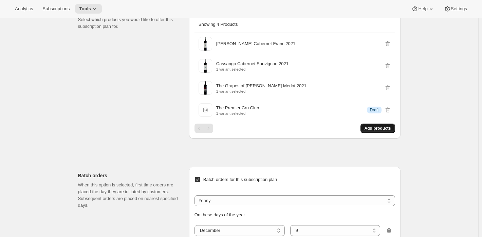
click at [371, 131] on span "Add products" at bounding box center [377, 128] width 26 height 5
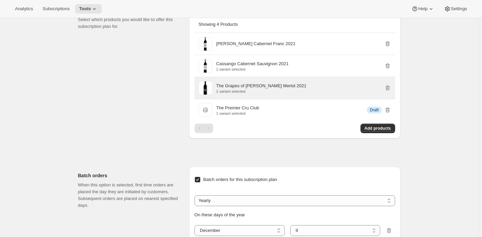
click at [244, 95] on div "The Grapes of [PERSON_NAME] Merlot 2021 1 variant selected" at bounding box center [303, 88] width 175 height 14
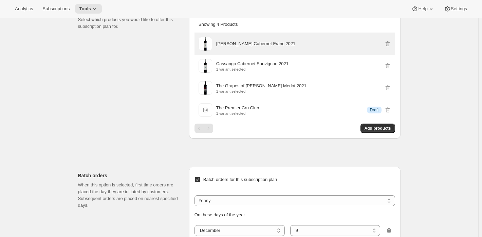
click at [237, 47] on p "[PERSON_NAME] Cabernet Franc 2021" at bounding box center [255, 43] width 79 height 7
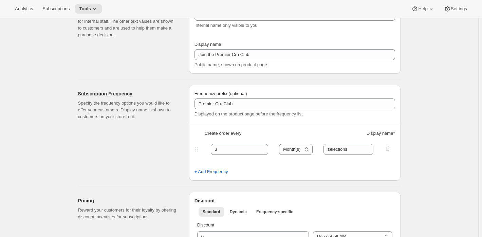
scroll to position [0, 0]
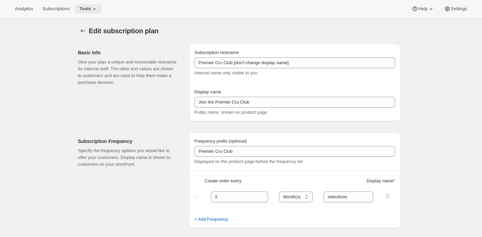
click at [91, 9] on span "Tools" at bounding box center [85, 8] width 12 height 5
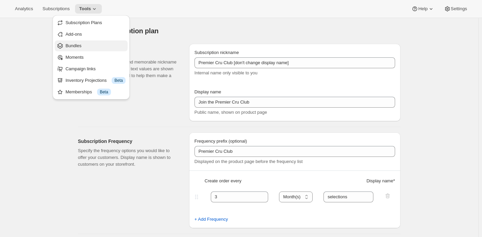
click at [88, 46] on span "Bundles" at bounding box center [95, 45] width 60 height 7
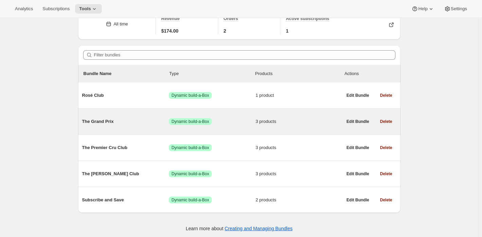
scroll to position [36, 0]
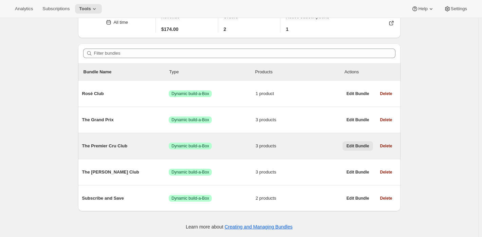
click at [362, 145] on span "Edit Bundle" at bounding box center [357, 145] width 23 height 5
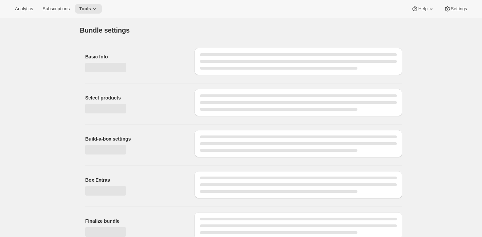
type input "The Premier Cru Club"
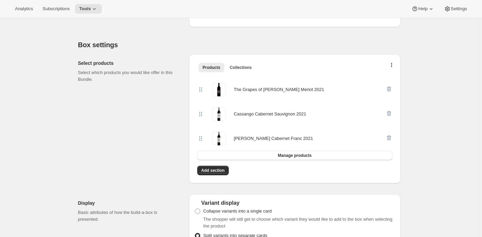
scroll to position [136, 0]
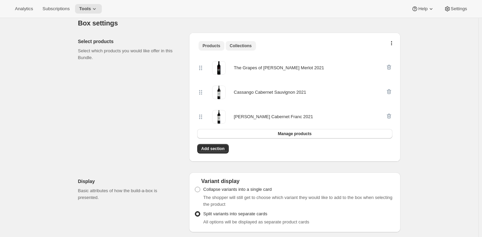
drag, startPoint x: 249, startPoint y: 41, endPoint x: 242, endPoint y: 44, distance: 8.1
click at [249, 41] on button "Collections" at bounding box center [241, 46] width 30 height 10
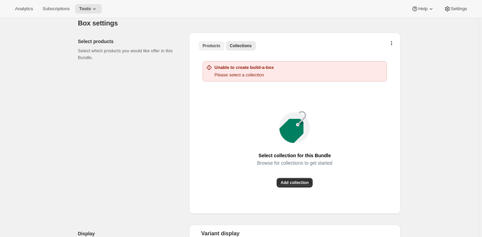
click at [220, 45] on span "Products" at bounding box center [212, 45] width 18 height 5
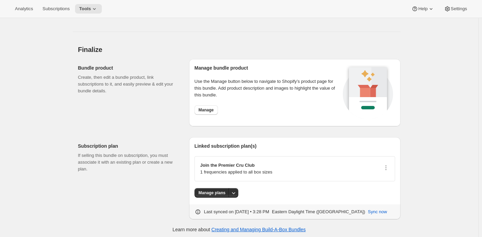
scroll to position [556, 0]
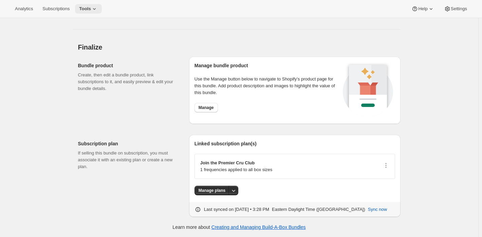
click at [102, 7] on button "Tools" at bounding box center [88, 9] width 27 height 10
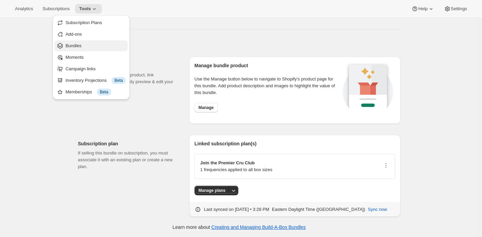
click at [100, 43] on span "Bundles" at bounding box center [95, 45] width 60 height 7
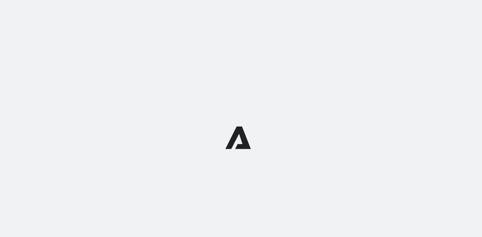
select select "subscriptionMessage"
select select "5"
select select "15"
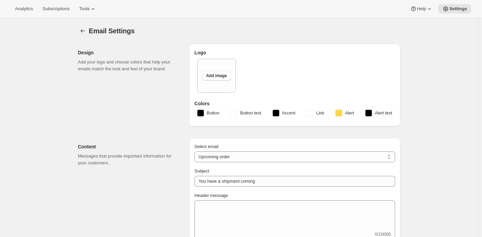
type input "Wolffer"
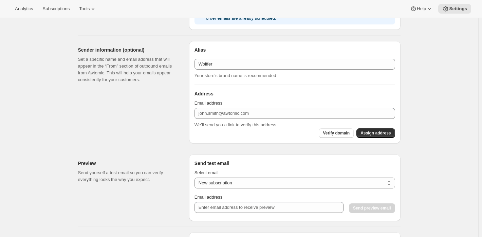
scroll to position [407, 0]
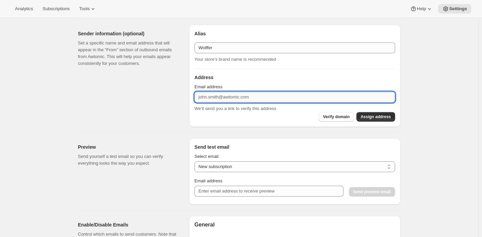
click at [214, 97] on input "Email address" at bounding box center [294, 97] width 201 height 11
type input "wineclub@wolffer.com"
drag, startPoint x: 248, startPoint y: 97, endPoint x: 187, endPoint y: 102, distance: 60.6
click at [187, 102] on div "Sender information (optional) Set a specific name and email address that will a…" at bounding box center [237, 73] width 328 height 108
drag, startPoint x: 153, startPoint y: 112, endPoint x: 151, endPoint y: 105, distance: 7.1
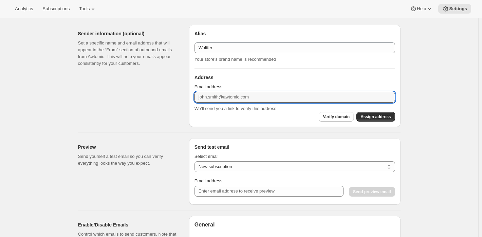
click at [152, 109] on div "Sender information (optional) Set a specific name and email address that will a…" at bounding box center [131, 76] width 106 height 102
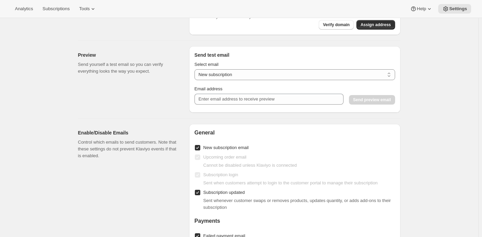
scroll to position [509, 0]
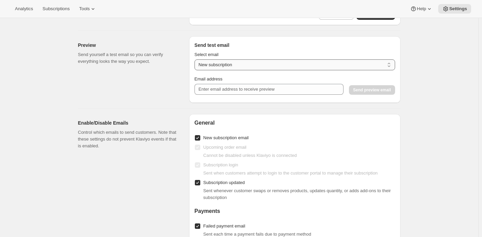
click at [262, 68] on select "New subscription Upcoming order Payment failure Delayed subscription Updated su…" at bounding box center [294, 64] width 201 height 11
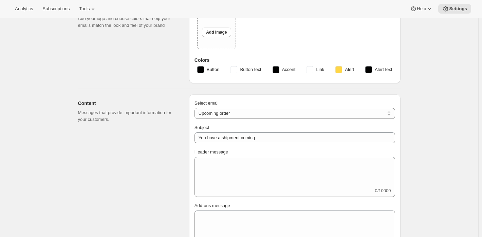
scroll to position [0, 0]
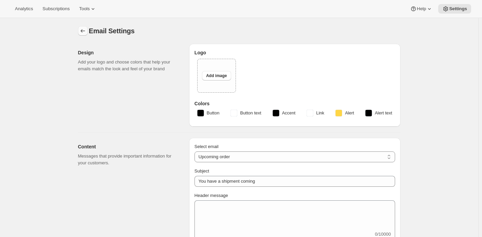
click at [84, 32] on icon "Settings" at bounding box center [82, 30] width 7 height 7
